Goal: Task Accomplishment & Management: Manage account settings

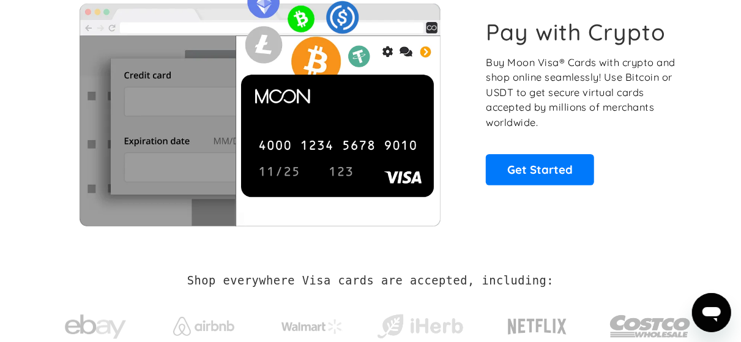
scroll to position [95, 0]
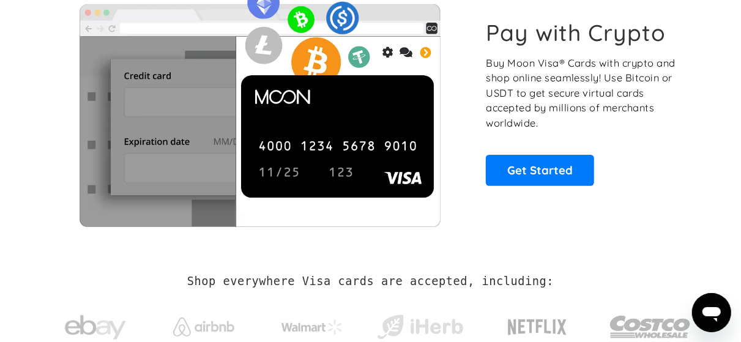
click at [324, 146] on img at bounding box center [259, 102] width 419 height 248
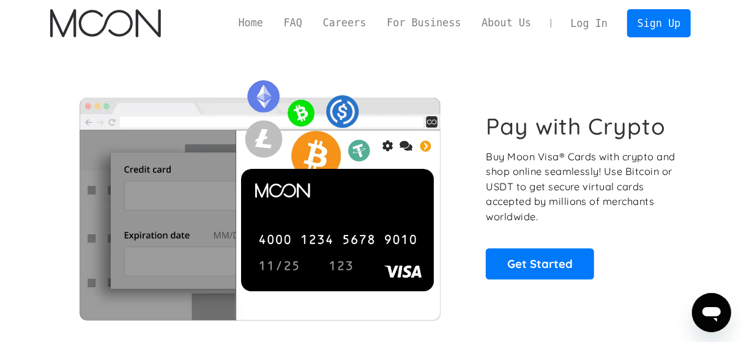
scroll to position [0, 0]
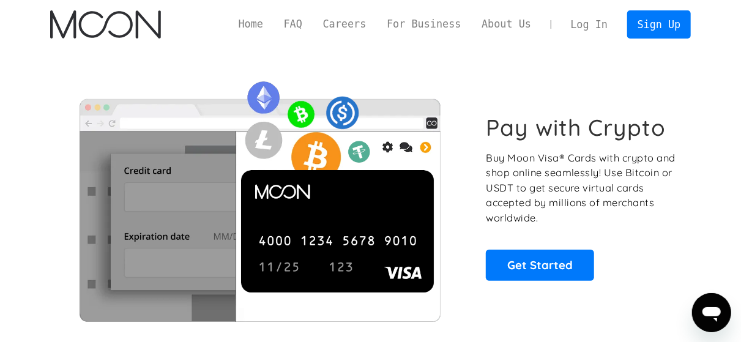
click at [596, 23] on link "Log In" at bounding box center [589, 24] width 58 height 27
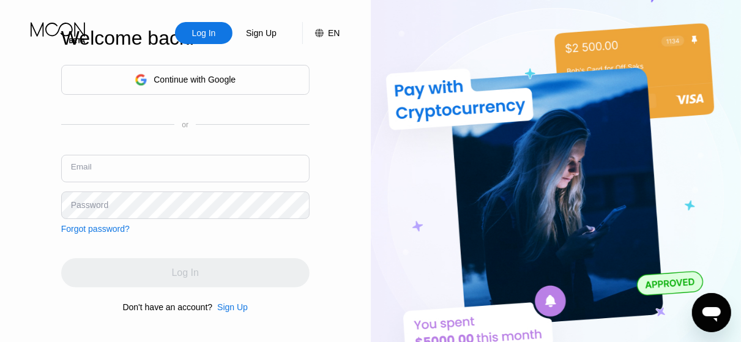
click at [112, 166] on input "text" at bounding box center [185, 169] width 248 height 28
click at [698, 145] on img at bounding box center [556, 188] width 371 height 376
click at [127, 178] on input "text" at bounding box center [185, 169] width 248 height 28
type input "m"
type input "kyawzayya4788@gmail.com"
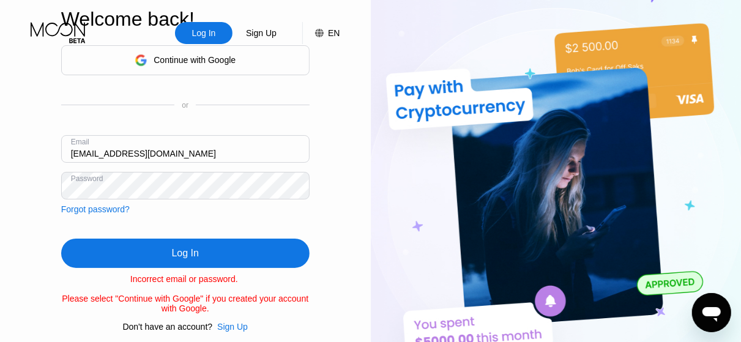
click at [182, 257] on div "Log In" at bounding box center [185, 253] width 27 height 12
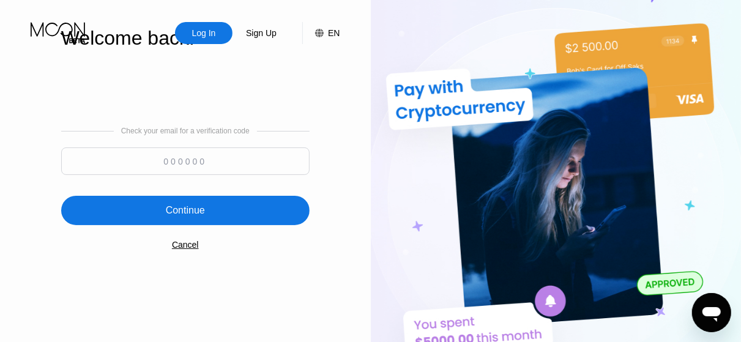
click at [187, 157] on input at bounding box center [185, 161] width 248 height 28
type input "771235"
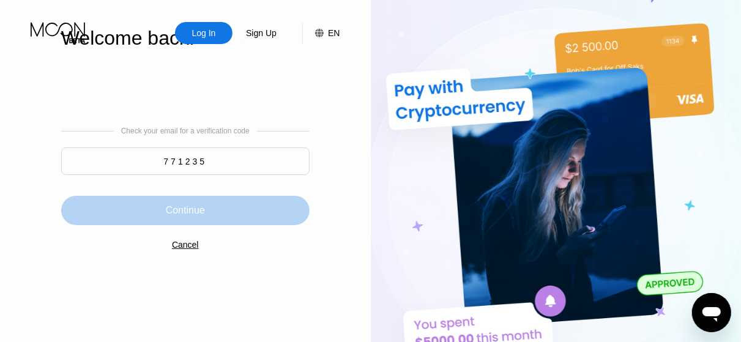
click at [177, 217] on div "Continue" at bounding box center [185, 210] width 39 height 12
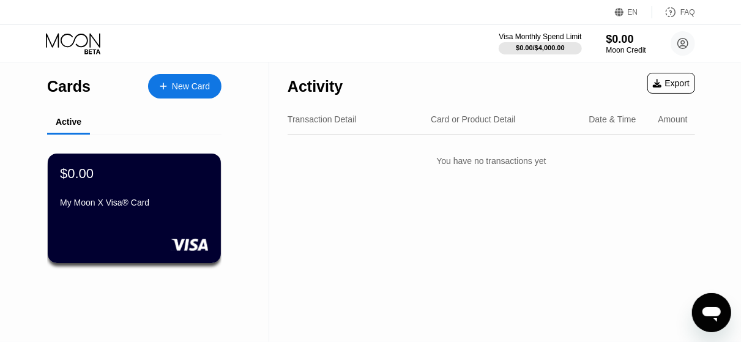
click at [142, 234] on div "$0.00 My Moon X Visa® Card" at bounding box center [134, 209] width 173 height 110
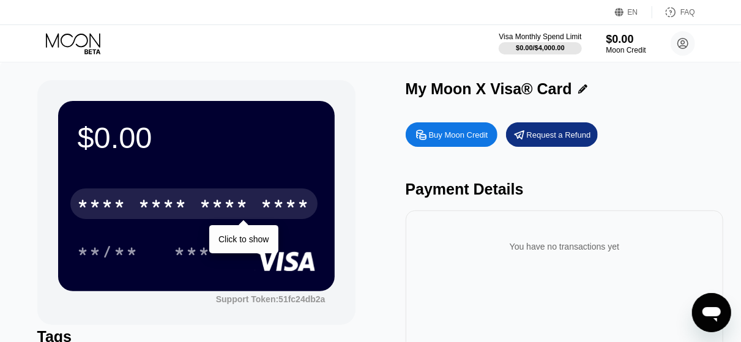
click at [153, 201] on div "* * * *" at bounding box center [163, 206] width 49 height 20
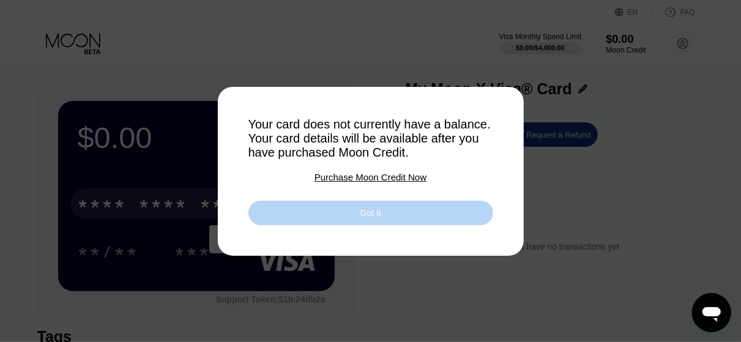
click at [374, 224] on div "Got it" at bounding box center [370, 213] width 245 height 24
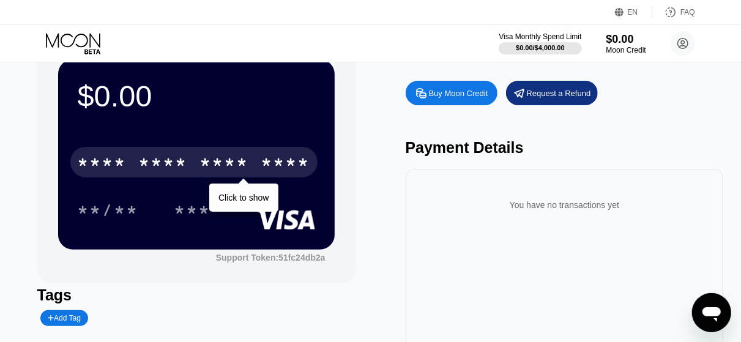
scroll to position [33, 0]
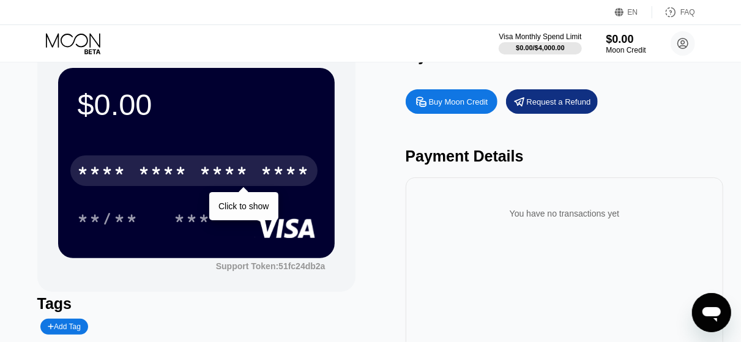
click at [463, 96] on div "Buy Moon Credit" at bounding box center [452, 101] width 92 height 24
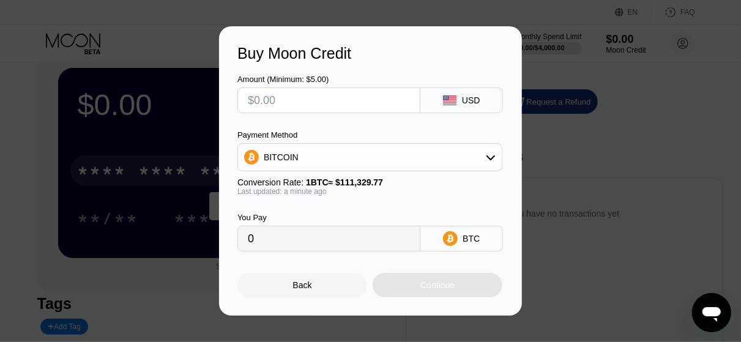
click at [303, 288] on div "Back" at bounding box center [302, 285] width 19 height 10
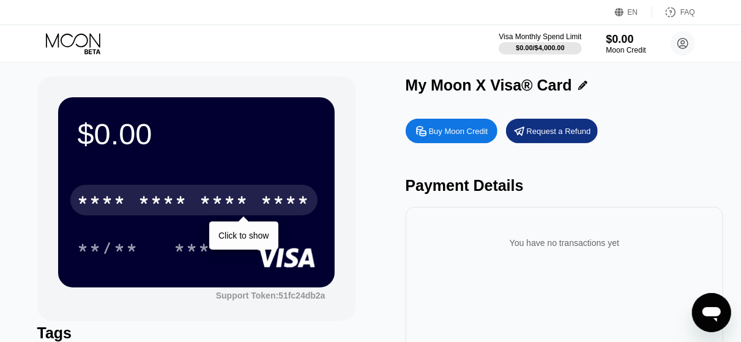
scroll to position [0, 0]
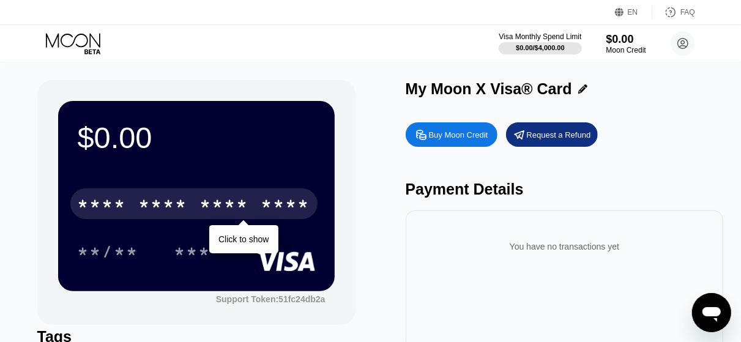
click at [243, 212] on div "* * * *" at bounding box center [224, 206] width 49 height 20
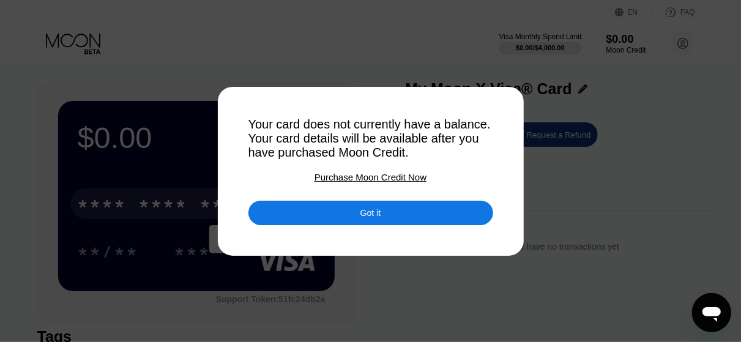
click at [382, 182] on div "Purchase Moon Credit Now" at bounding box center [370, 177] width 112 height 10
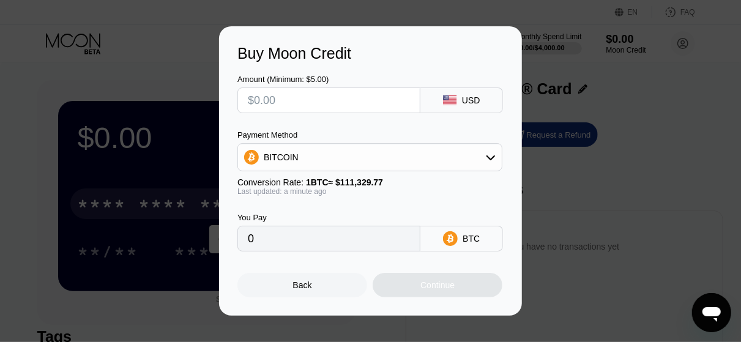
click at [300, 290] on div "Back" at bounding box center [302, 285] width 19 height 10
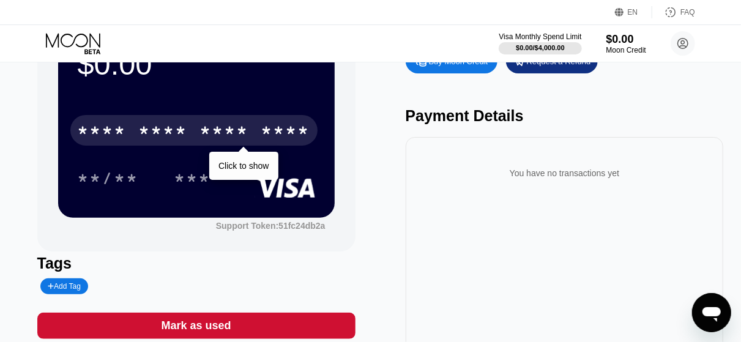
scroll to position [76, 0]
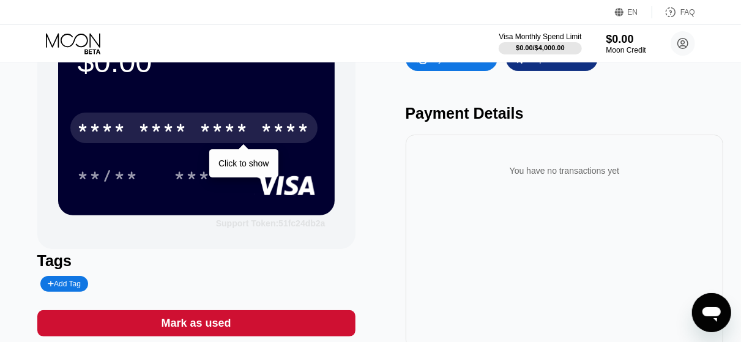
drag, startPoint x: 280, startPoint y: 227, endPoint x: 310, endPoint y: 230, distance: 30.1
click at [310, 228] on div "Support Token: 51fc24db2a" at bounding box center [271, 223] width 110 height 10
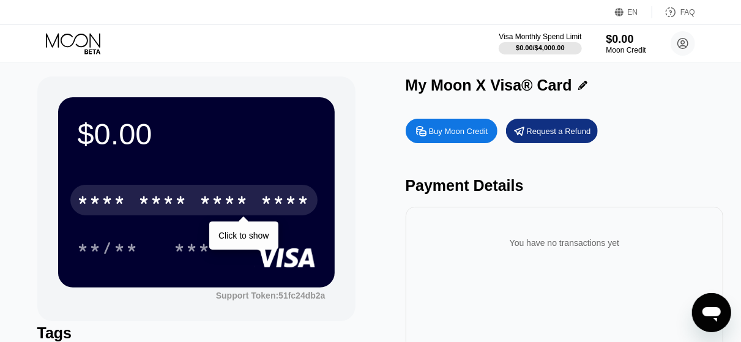
scroll to position [0, 0]
